Goal: Information Seeking & Learning: Compare options

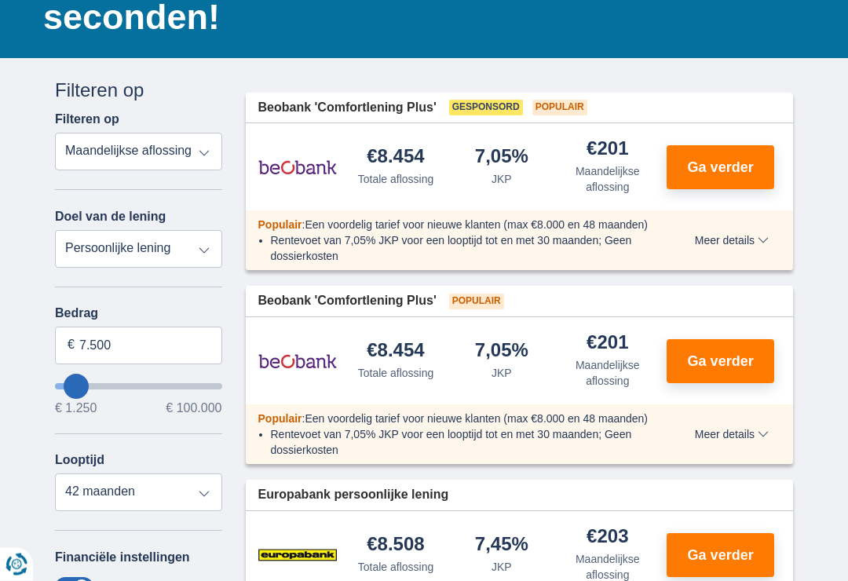
scroll to position [204, 0]
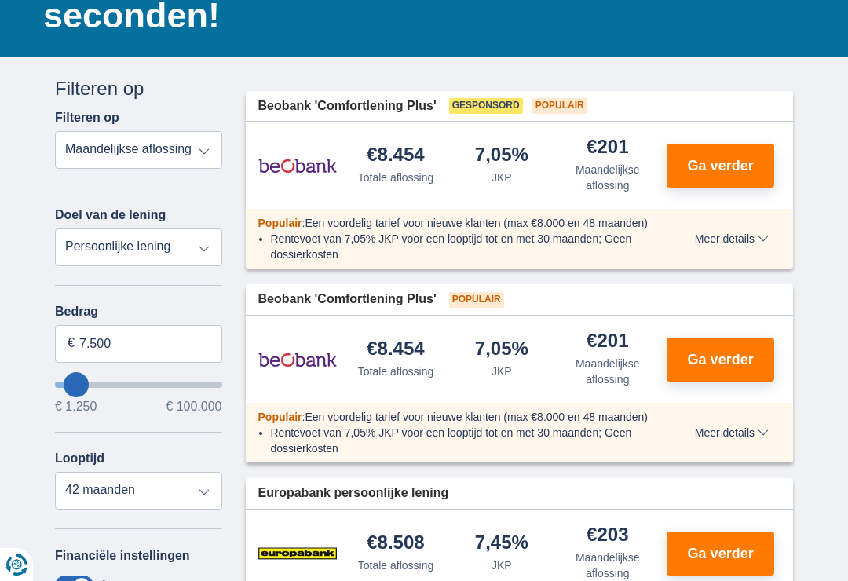
type input "8.250"
type input "8250"
type input "9.250"
type input "9250"
type input "10.250"
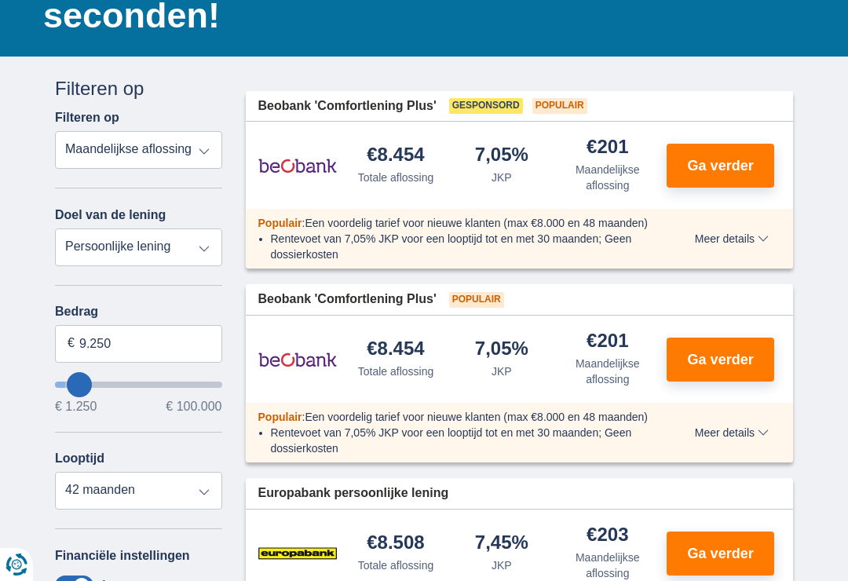
type input "10250"
type input "11.250"
type input "11250"
type input "13.250"
type input "13250"
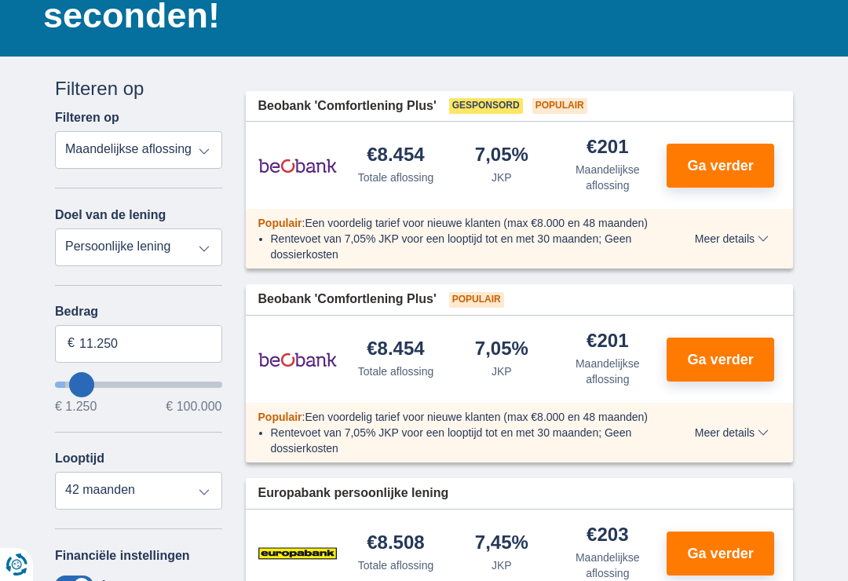
select select "60"
type input "14.250"
type input "14250"
type input "15.250"
type input "15250"
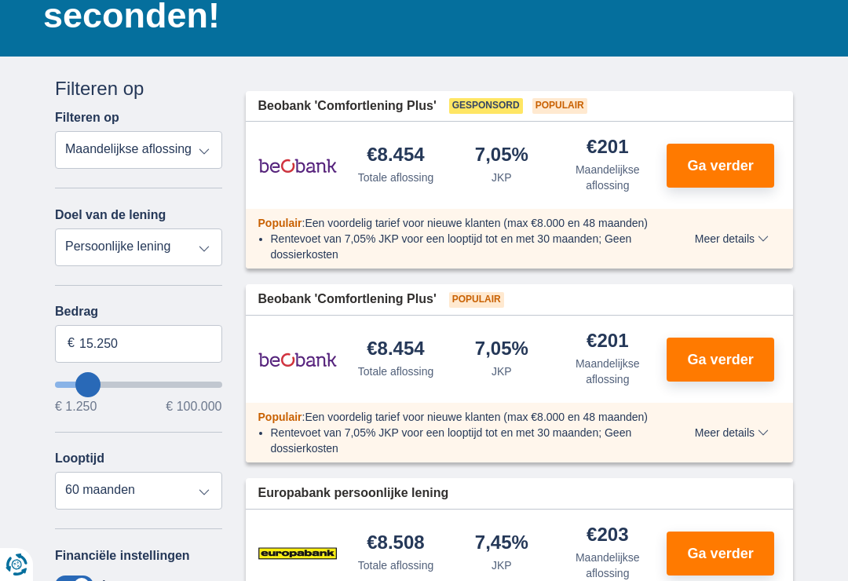
type input "16.250"
type input "16250"
type input "17.250"
type input "17250"
type input "18.250"
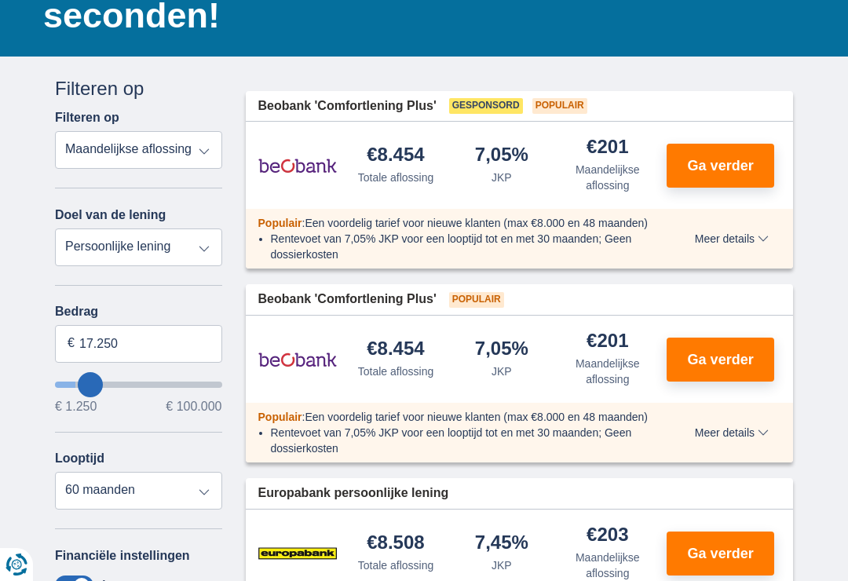
type input "18250"
type input "19.250"
type input "19250"
type input "20.250"
type input "20250"
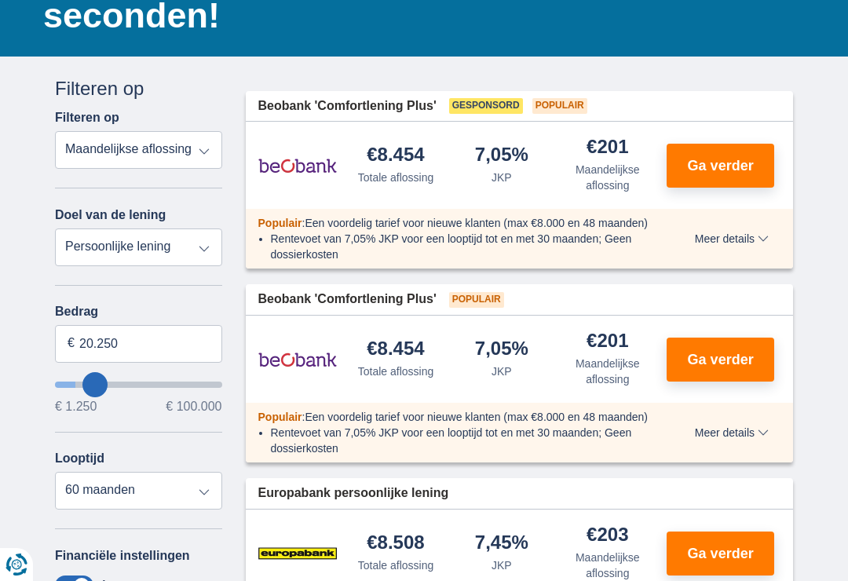
select select "120"
type input "21.250"
type input "21250"
type input "22.250"
type input "22250"
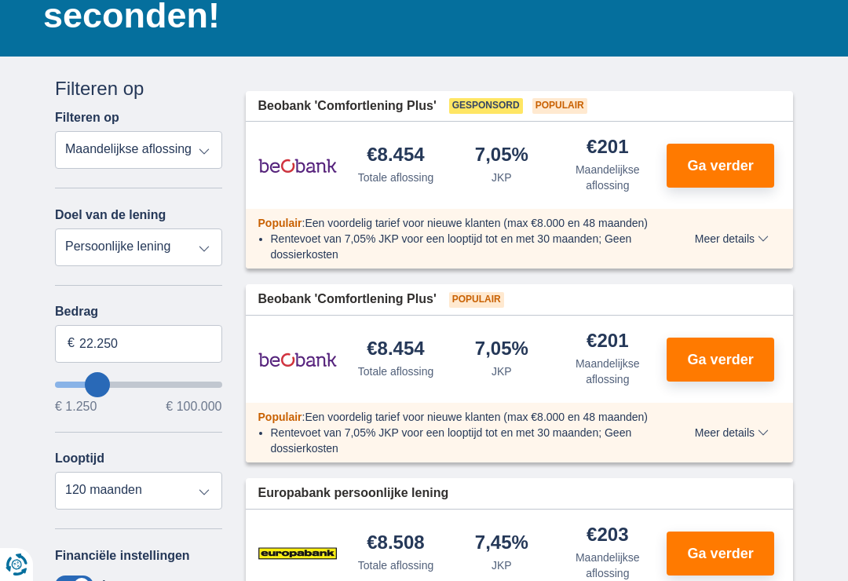
type input "23.250"
type input "23250"
type input "25.250"
type input "25250"
type input "26.250"
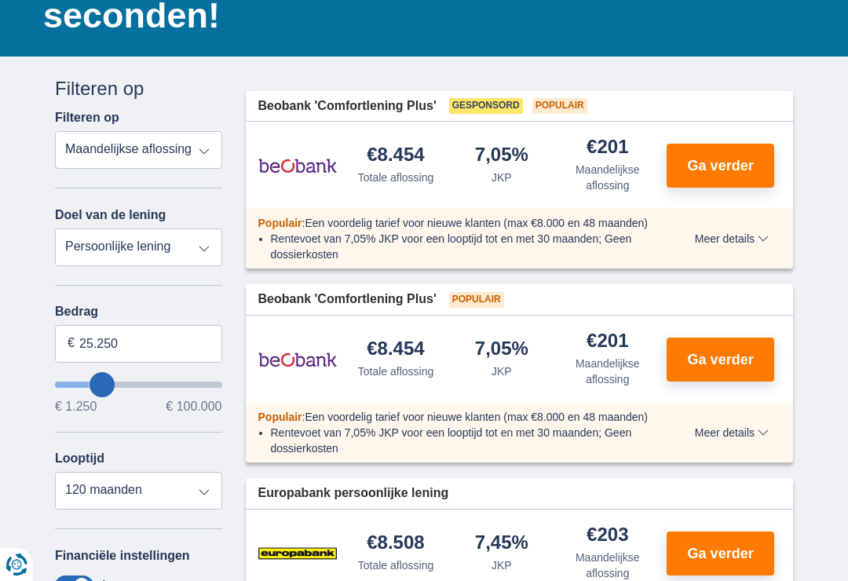
type input "26250"
type input "27.250"
type input "27250"
type input "28.250"
type input "28250"
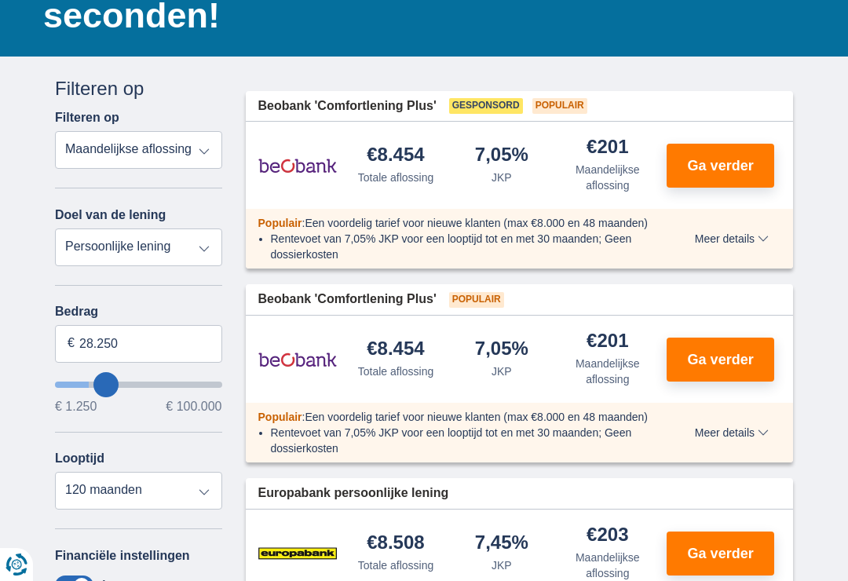
type input "29.250"
type input "29250"
type input "30.250"
type input "30250"
type input "31.250"
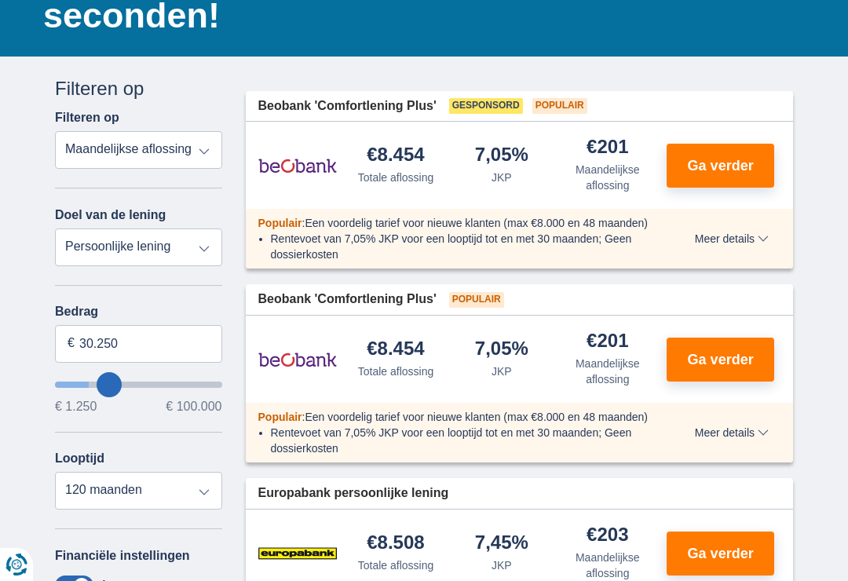
type input "31250"
type input "32.250"
type input "32250"
type input "33.250"
type input "33250"
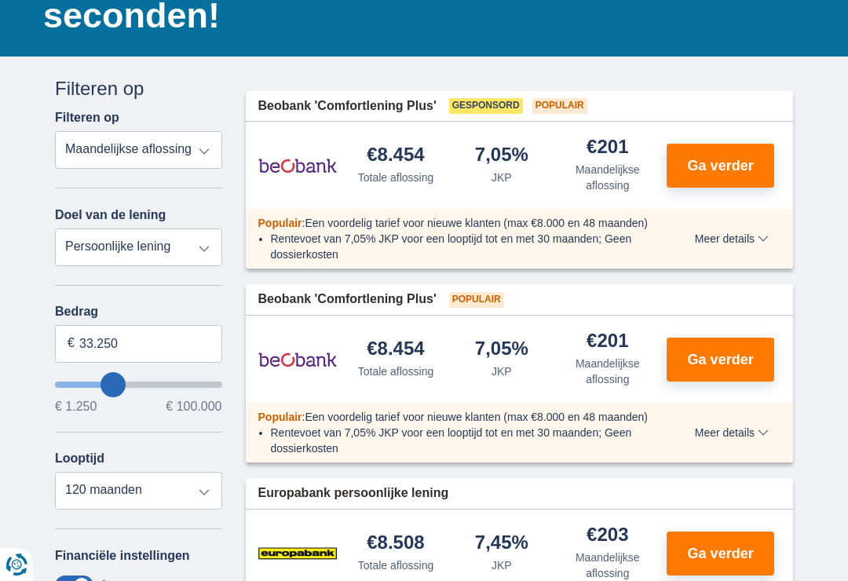
type input "34.250"
type input "34250"
type input "35.250"
type input "35250"
type input "36.250"
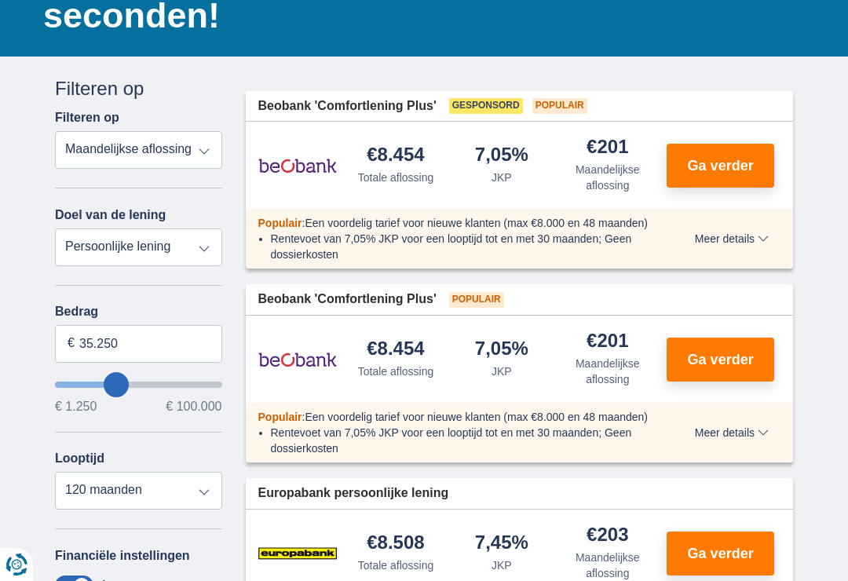
type input "36250"
type input "37.250"
type input "37250"
type input "38.250"
type input "38250"
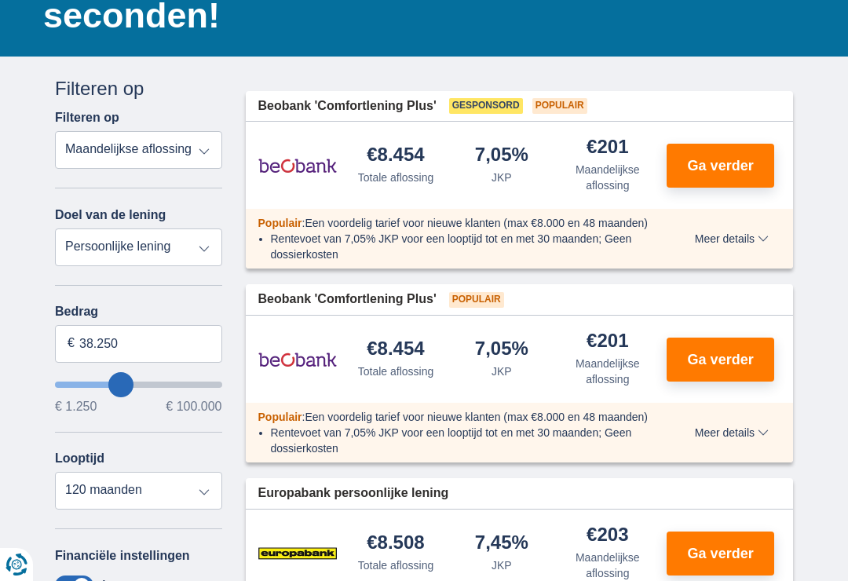
type input "39.250"
type input "39250"
type input "40.250"
type input "40250"
type input "41.250"
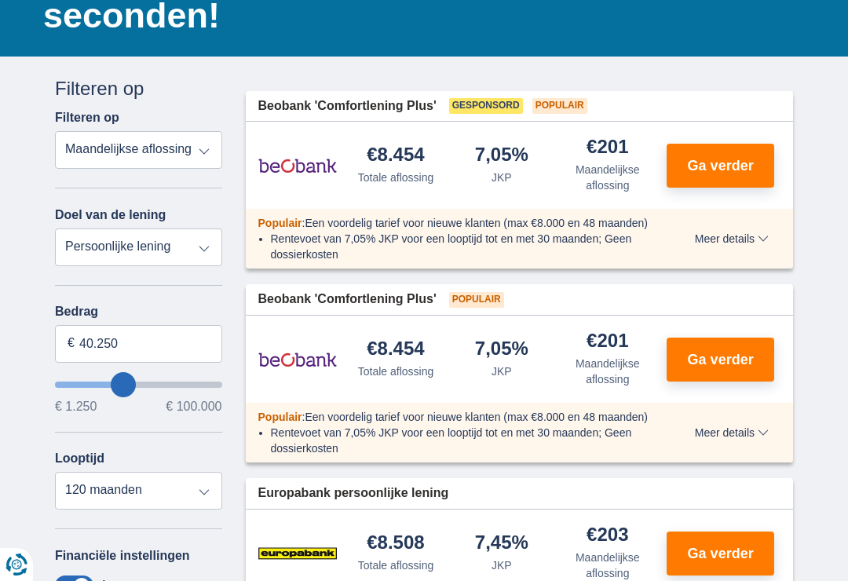
type input "41250"
type input "42.250"
type input "42250"
type input "43.250"
type input "43250"
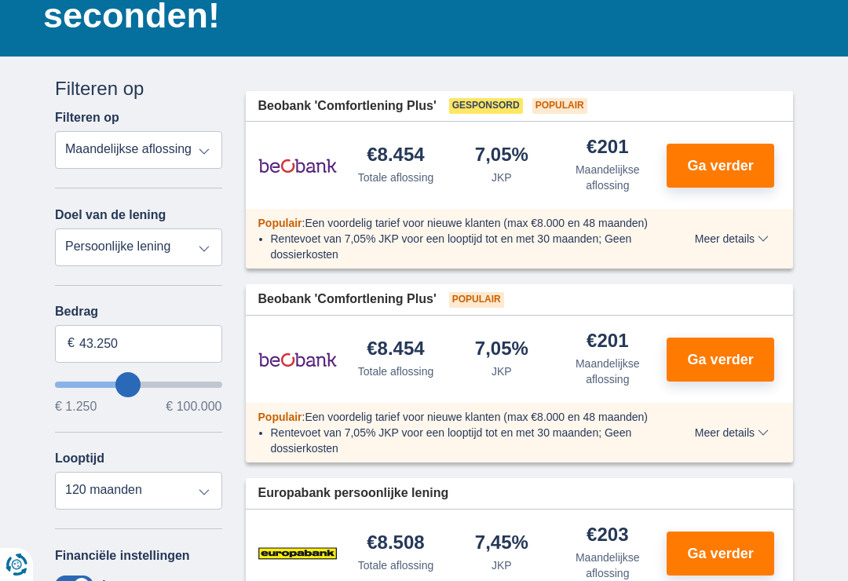
type input "44.250"
type input "44250"
type input "45.250"
type input "45250"
type input "46.250"
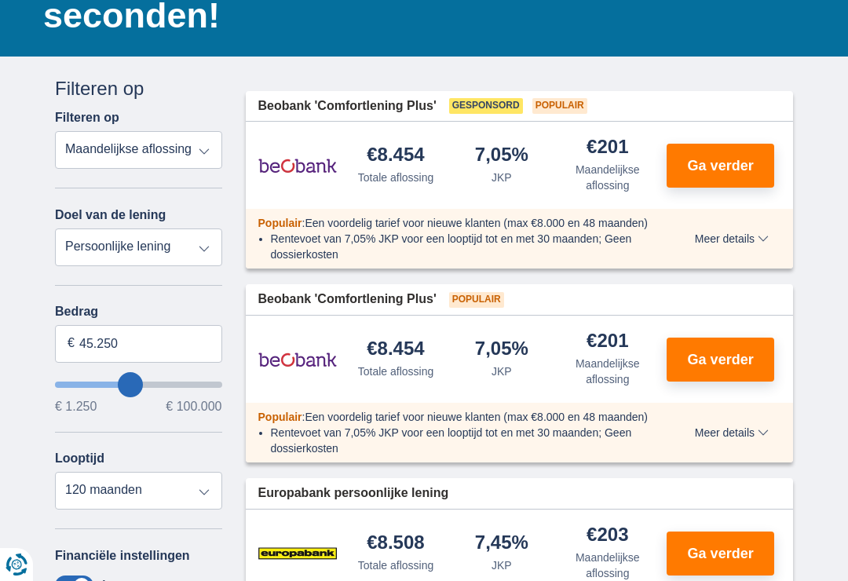
type input "46250"
type input "47.250"
type input "47250"
type input "48.250"
type input "48250"
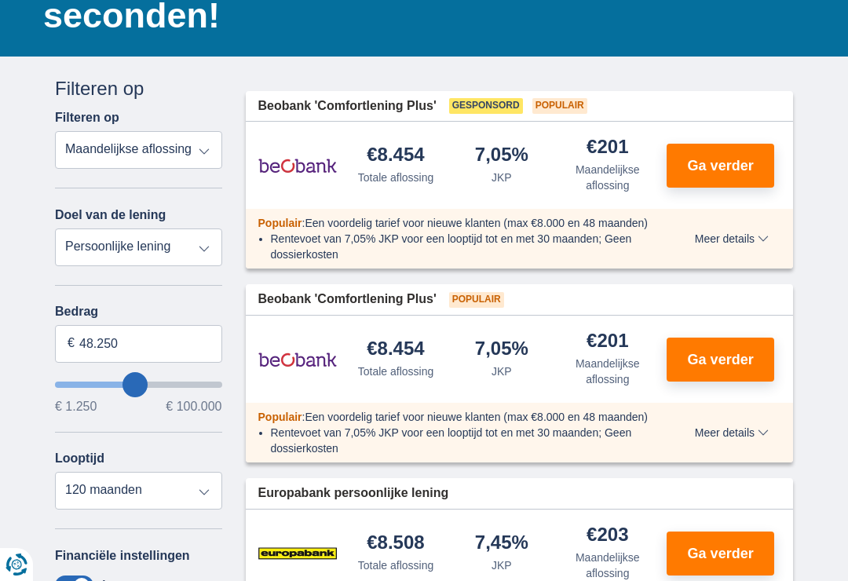
type input "49.250"
type input "49250"
type input "50.250"
type input "50250"
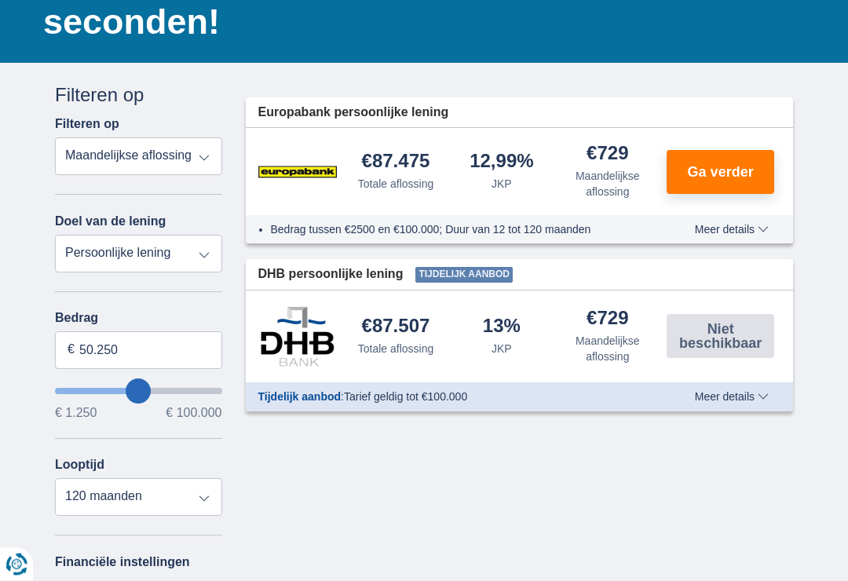
scroll to position [180, 0]
